Goal: Task Accomplishment & Management: Manage account settings

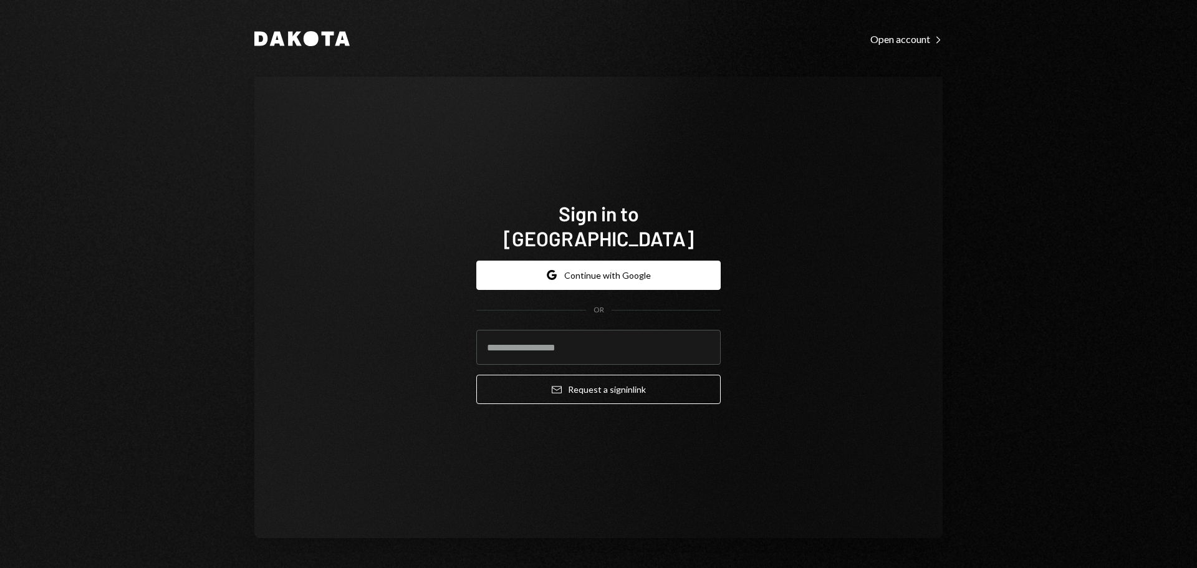
type input "**********"
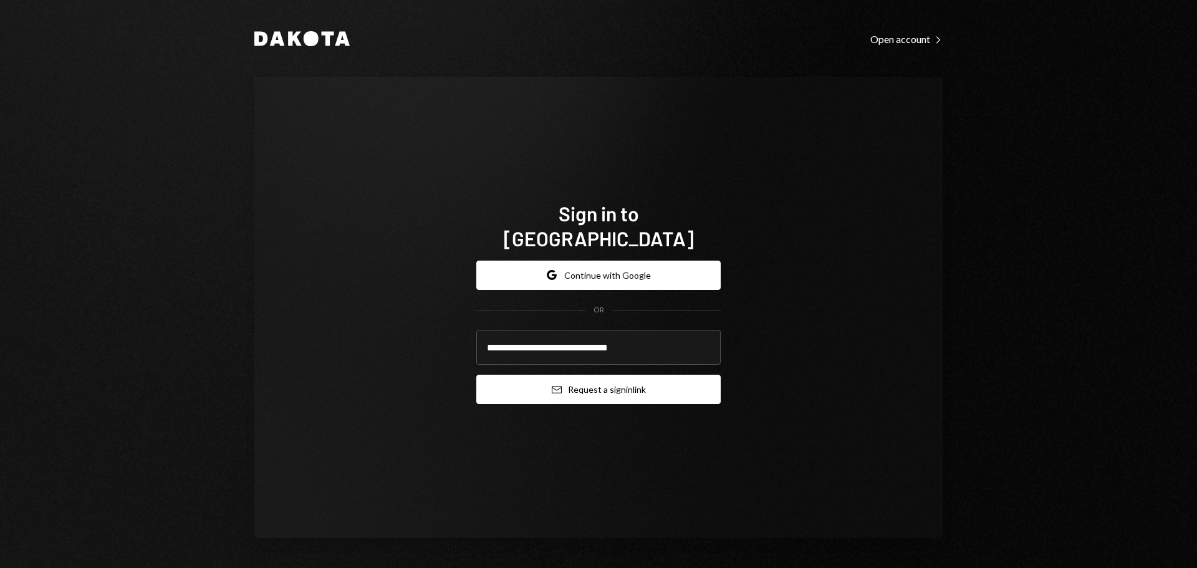
click at [576, 375] on button "Email Request a sign in link" at bounding box center [598, 389] width 244 height 29
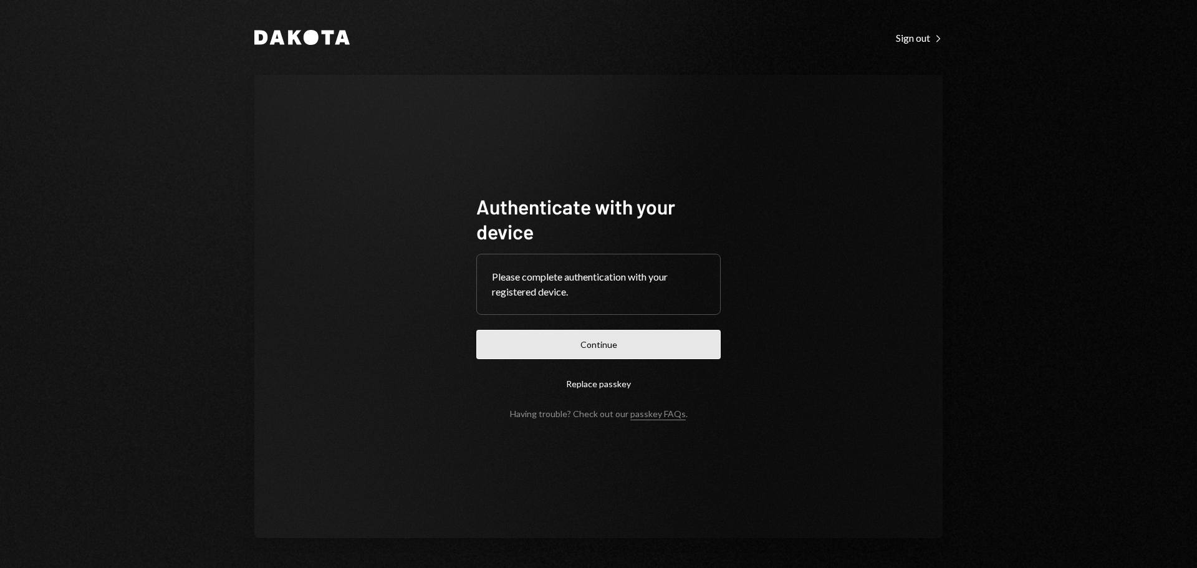
click at [680, 347] on button "Continue" at bounding box center [598, 344] width 244 height 29
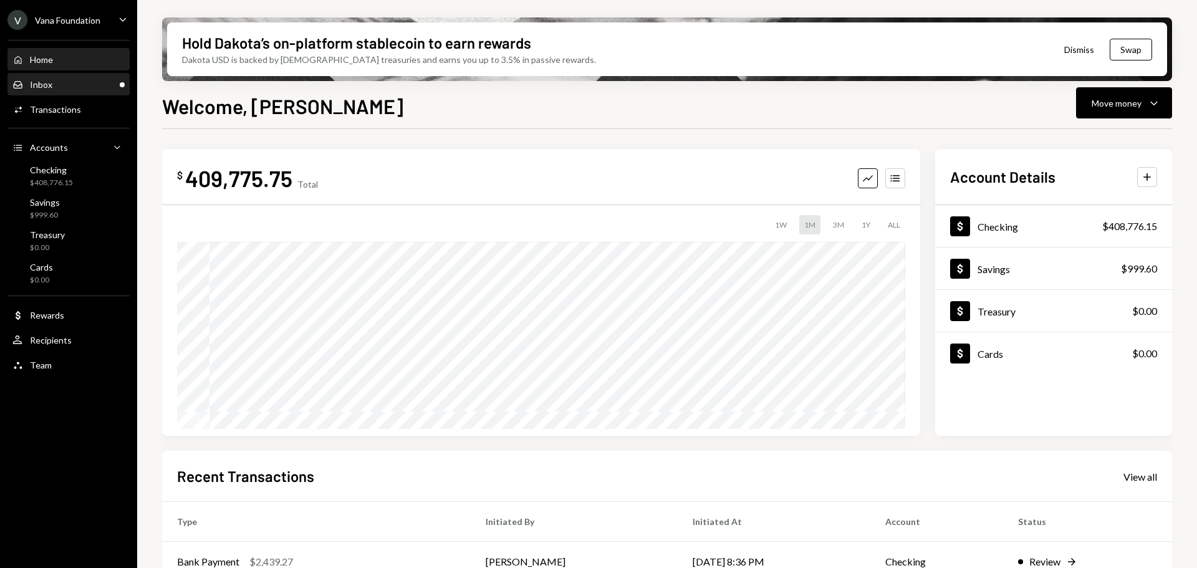
click at [62, 77] on div "Inbox Inbox" at bounding box center [68, 84] width 112 height 21
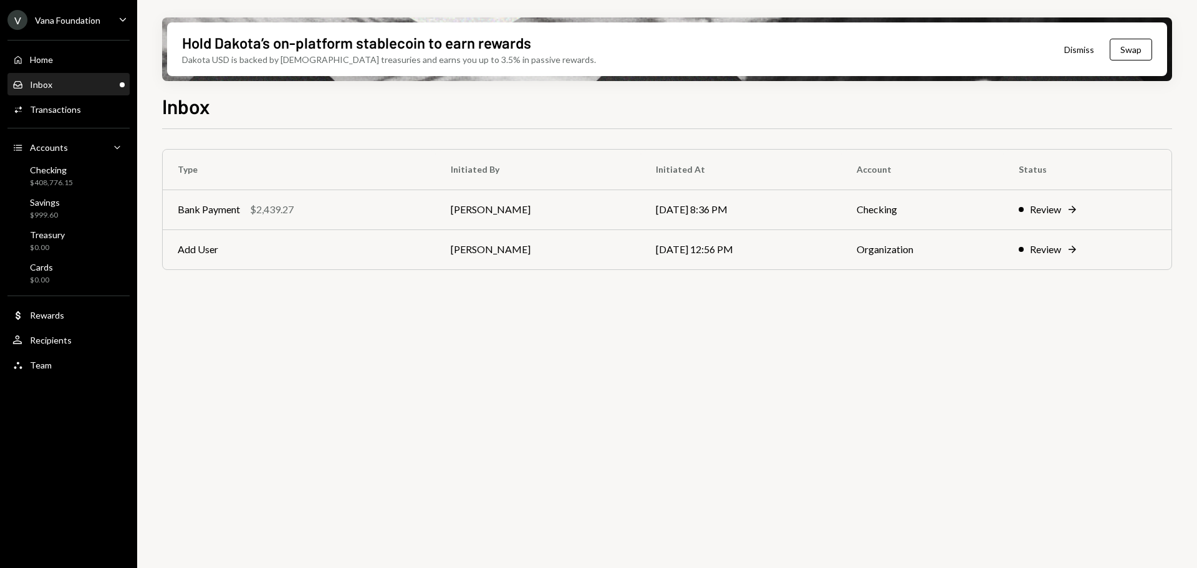
click at [82, 22] on div "Vana Foundation" at bounding box center [67, 20] width 65 height 11
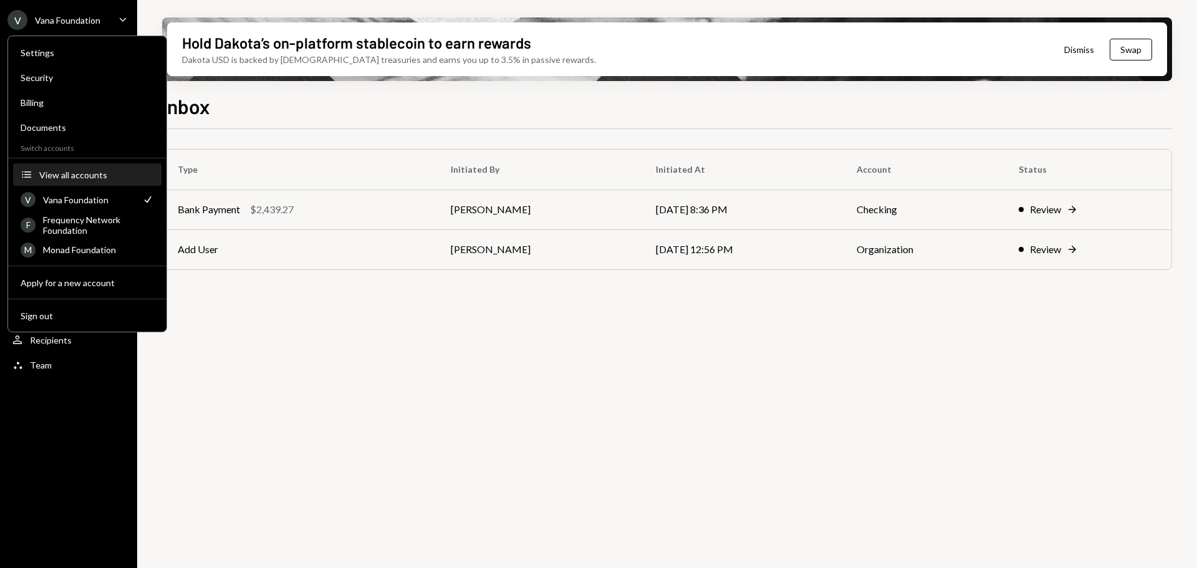
click at [82, 173] on div "View all accounts" at bounding box center [96, 175] width 115 height 11
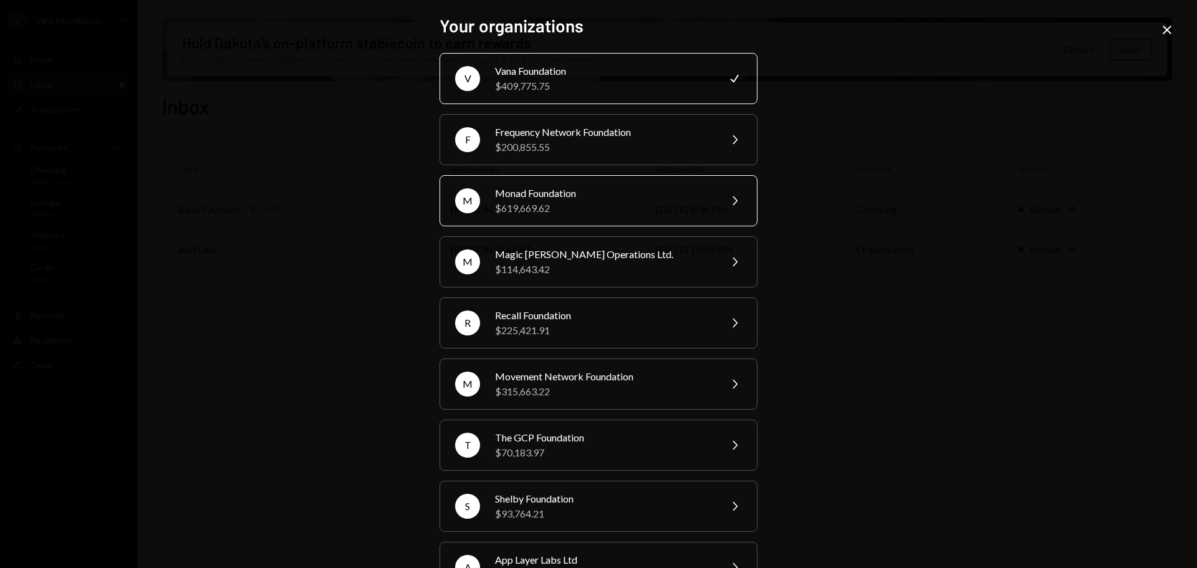
click at [560, 190] on div "Monad Foundation" at bounding box center [603, 193] width 217 height 15
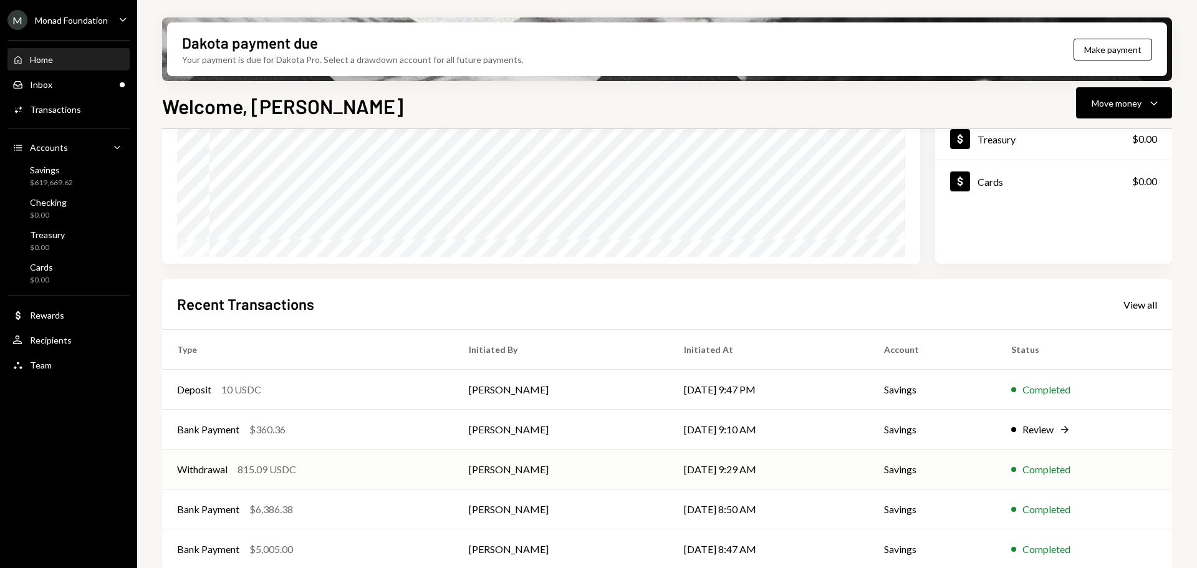
scroll to position [184, 0]
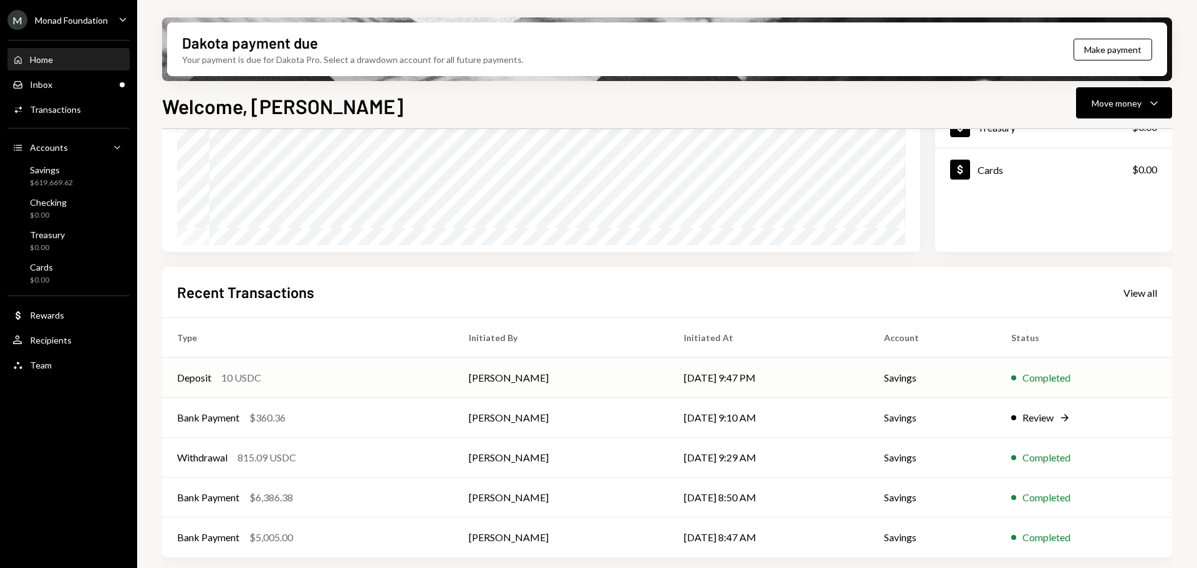
click at [350, 373] on div "Deposit 10 USDC" at bounding box center [308, 377] width 262 height 15
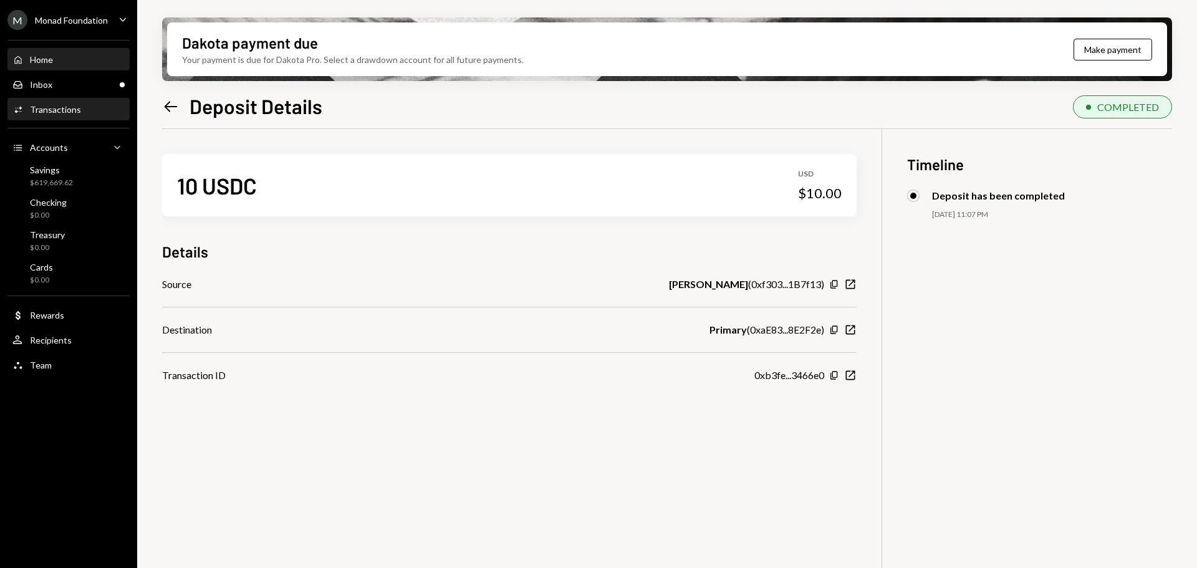
click at [57, 54] on div "Home Home" at bounding box center [68, 59] width 112 height 11
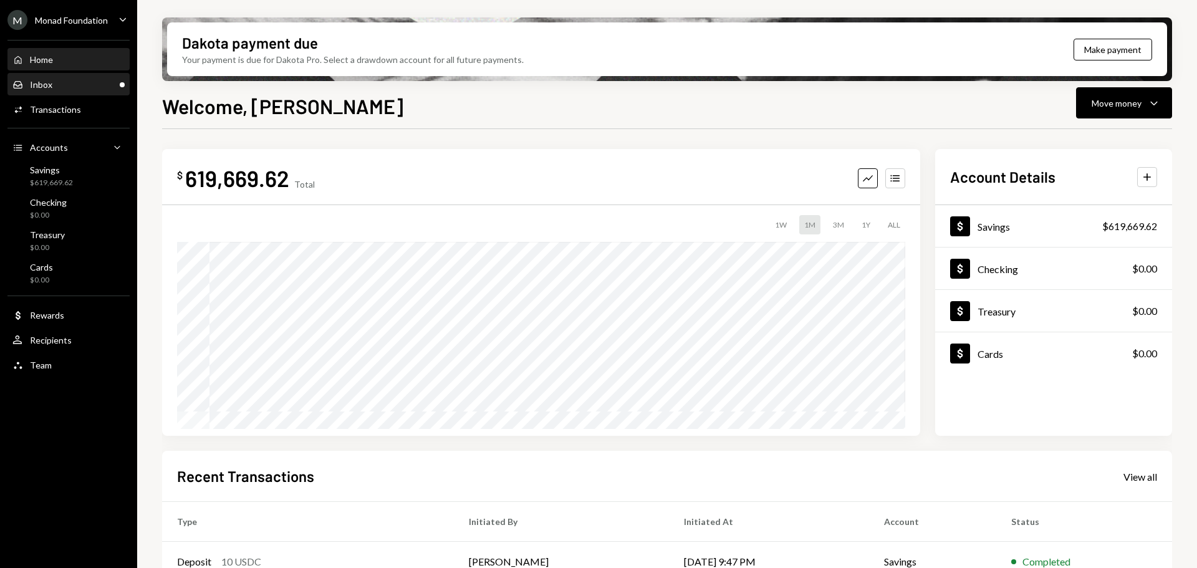
click at [39, 80] on div "Inbox" at bounding box center [41, 84] width 22 height 11
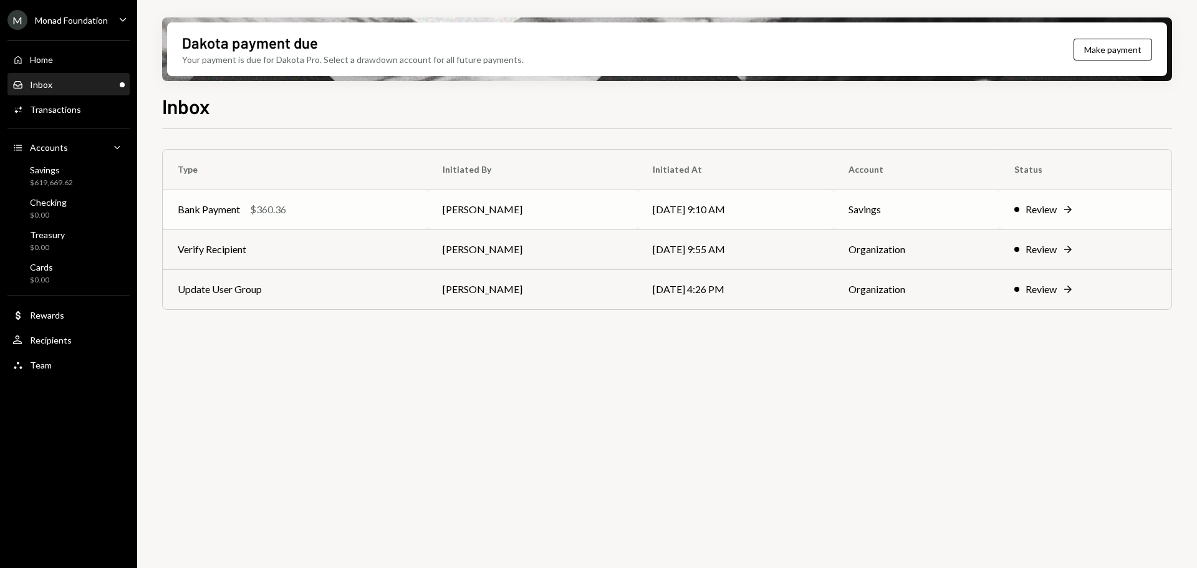
click at [305, 209] on div "Bank Payment $360.36" at bounding box center [295, 209] width 235 height 15
